Goal: Information Seeking & Learning: Understand process/instructions

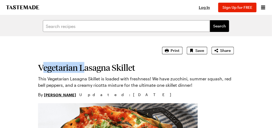
click at [66, 63] on h1 "Vegetarian Lasagna Skillet" at bounding box center [136, 68] width 196 height 10
click at [38, 63] on h1 "Vegetarian Lasagna Skillet" at bounding box center [136, 68] width 196 height 10
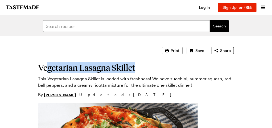
drag, startPoint x: 18, startPoint y: 61, endPoint x: 73, endPoint y: 50, distance: 56.0
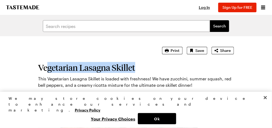
click at [123, 66] on h1 "Vegetarian Lasagna Skillet" at bounding box center [136, 68] width 196 height 10
drag, startPoint x: 133, startPoint y: 64, endPoint x: 8, endPoint y: 62, distance: 125.0
click at [38, 63] on h1 "Vegetarian Lasagna Skillet" at bounding box center [136, 68] width 196 height 10
copy h1 "Vegetarian Lasagna Skillet"
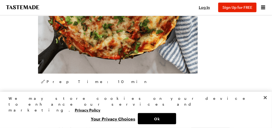
scroll to position [187, 0]
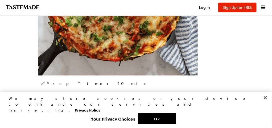
drag, startPoint x: 12, startPoint y: 64, endPoint x: 38, endPoint y: 72, distance: 27.5
copy li "1/4 cup grated parmesan cheese, plus additional"
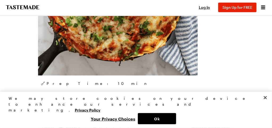
drag, startPoint x: 12, startPoint y: 41, endPoint x: 37, endPoint y: 43, distance: 25.3
copy li "2 eggs"
drag, startPoint x: 13, startPoint y: 31, endPoint x: 77, endPoint y: 30, distance: 64.4
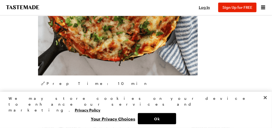
copy li "16 ounces ricotta cheese"
click at [265, 103] on button "Close" at bounding box center [265, 98] width 12 height 12
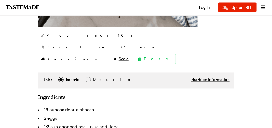
scroll to position [247, 0]
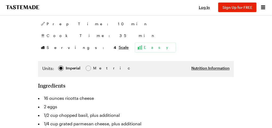
drag, startPoint x: 55, startPoint y: 67, endPoint x: 124, endPoint y: 65, distance: 68.6
copy li ", thinly sliced lengthways"
drag, startPoint x: 13, startPoint y: 99, endPoint x: 93, endPoint y: 101, distance: 79.3
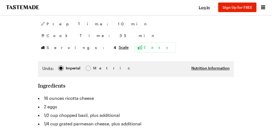
drag, startPoint x: 12, startPoint y: 119, endPoint x: 91, endPoint y: 123, distance: 78.2
copy li "1/4 teaspoon of chili flakes"
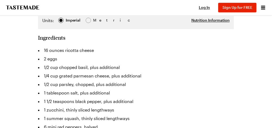
scroll to position [312, 0]
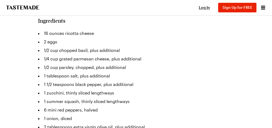
drag, startPoint x: 28, startPoint y: 77, endPoint x: 53, endPoint y: 76, distance: 24.7
copy li "shredded"
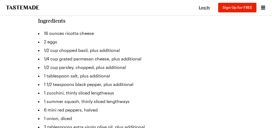
drag, startPoint x: 12, startPoint y: 107, endPoint x: 49, endPoint y: 107, distance: 37.8
copy li "Fresh spinach"
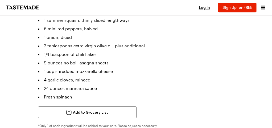
scroll to position [375, 0]
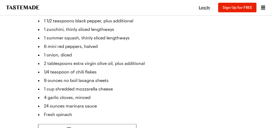
click at [183, 53] on div "Prep Time: 10 min Cook Time: 35 min Servings: 4 Scale Easy Units: Imperial Impe…" at bounding box center [136, 72] width 196 height 689
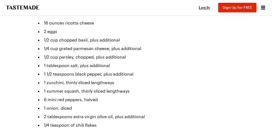
scroll to position [321, 0]
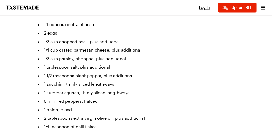
click at [192, 116] on div "Prep Time: 10 min Cook Time: 35 min Servings: 4 Scale Easy Units: Imperial Impe…" at bounding box center [136, 127] width 196 height 689
drag, startPoint x: 16, startPoint y: 57, endPoint x: 13, endPoint y: 57, distance: 2.9
copy li "9"
click at [203, 97] on div "Prep Time: 10 min Cook Time: 35 min Servings: 4 Scale Easy Units: Imperial Impe…" at bounding box center [136, 127] width 196 height 689
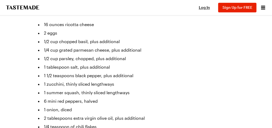
drag, startPoint x: 130, startPoint y: 32, endPoint x: 107, endPoint y: 26, distance: 23.3
click at [130, 114] on li "2 tablespoons extra virgin olive oil, plus additional" at bounding box center [136, 118] width 196 height 9
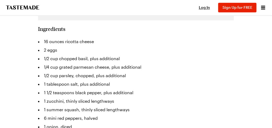
scroll to position [288, 0]
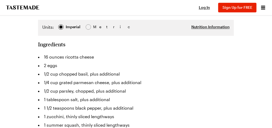
drag, startPoint x: 50, startPoint y: 57, endPoint x: 92, endPoint y: 57, distance: 41.7
copy li "extra virgin olive"
drag, startPoint x: 12, startPoint y: 120, endPoint x: 83, endPoint y: 122, distance: 71.0
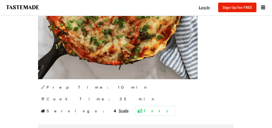
scroll to position [182, 0]
